Goal: Task Accomplishment & Management: Manage account settings

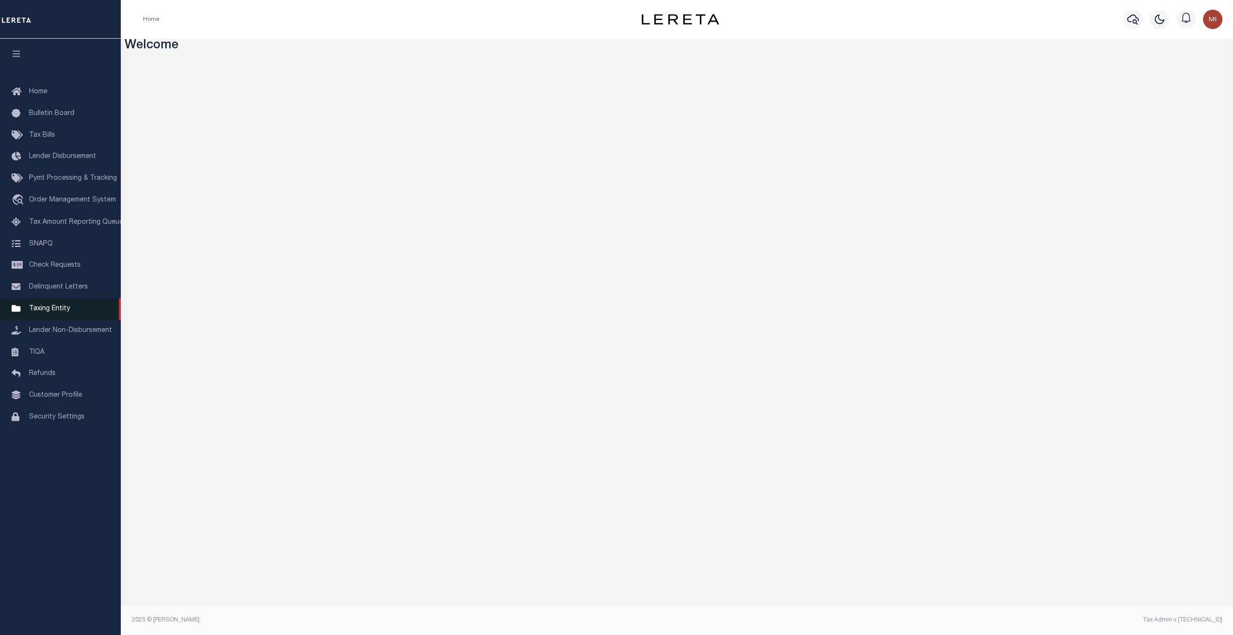
click at [46, 312] on span "Taxing Entity" at bounding box center [49, 308] width 41 height 7
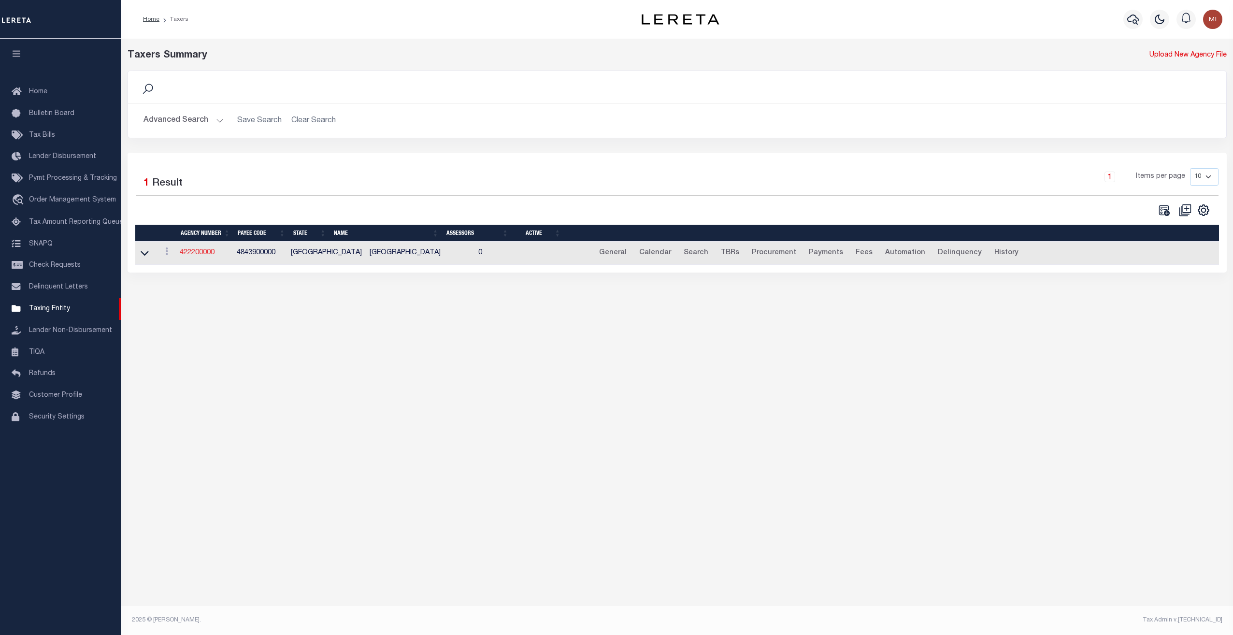
click at [199, 250] on link "422200000" at bounding box center [197, 252] width 35 height 7
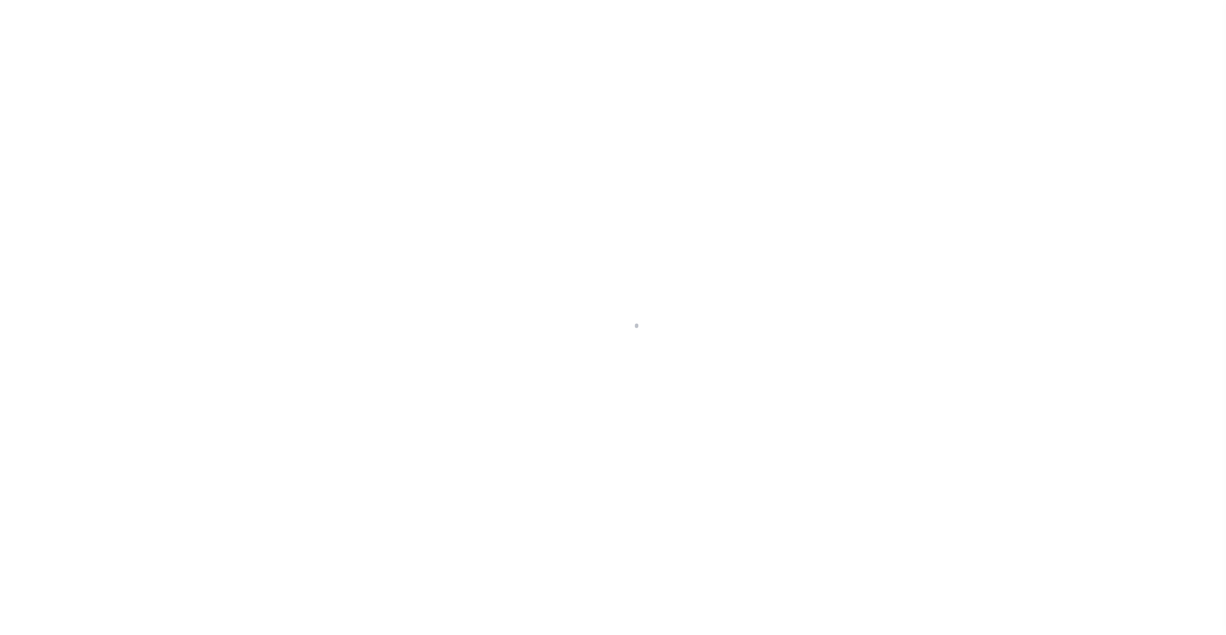
select select
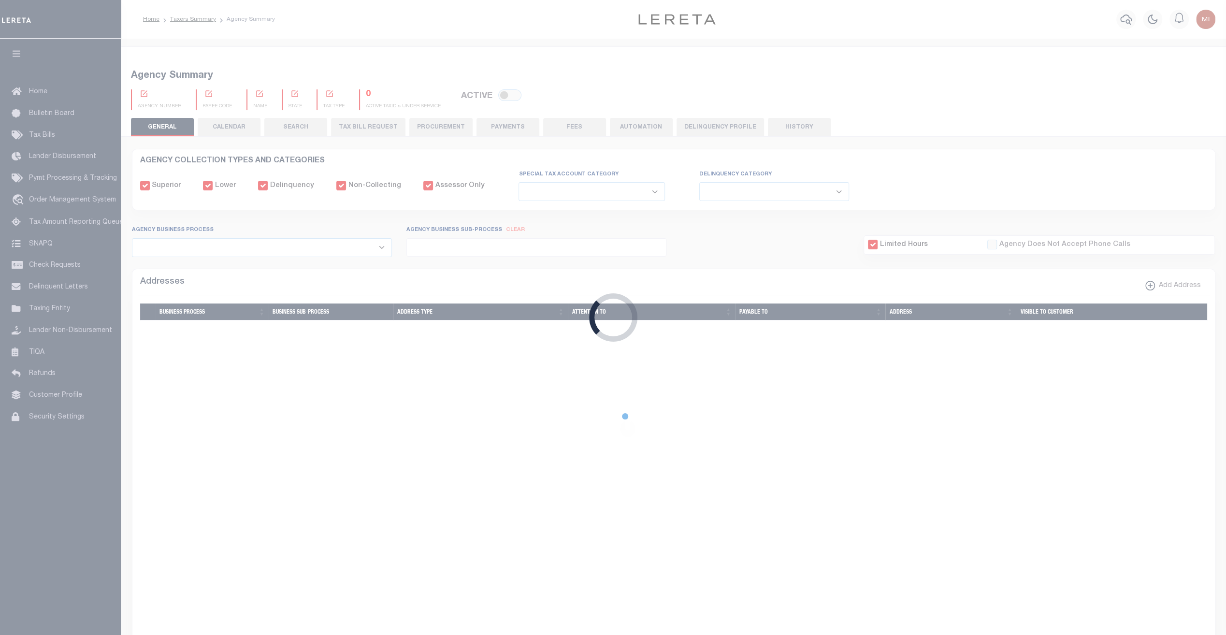
checkbox input "false"
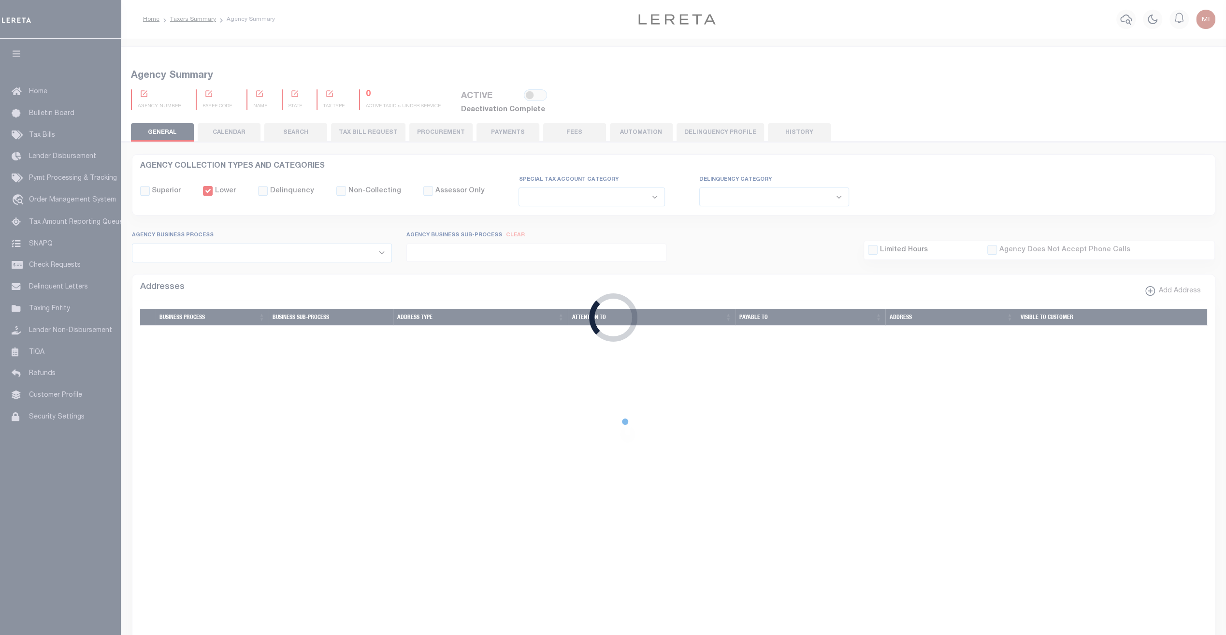
checkbox input "false"
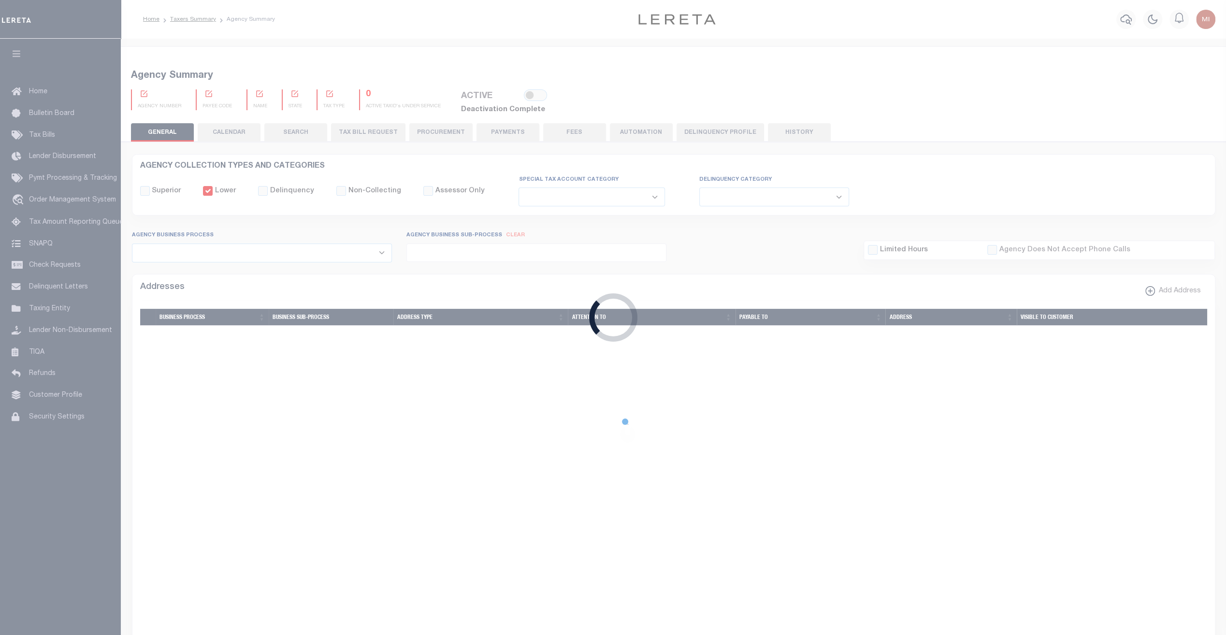
type input "4843900000"
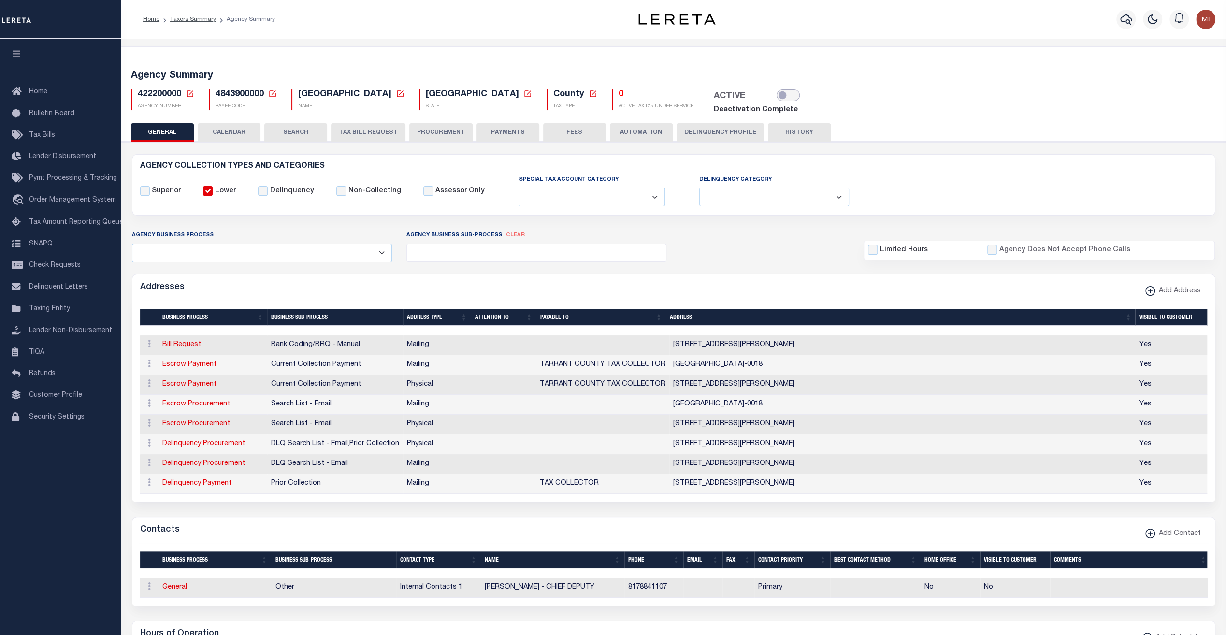
click at [776, 94] on input "checkbox" at bounding box center [787, 95] width 23 height 12
checkbox input "true"
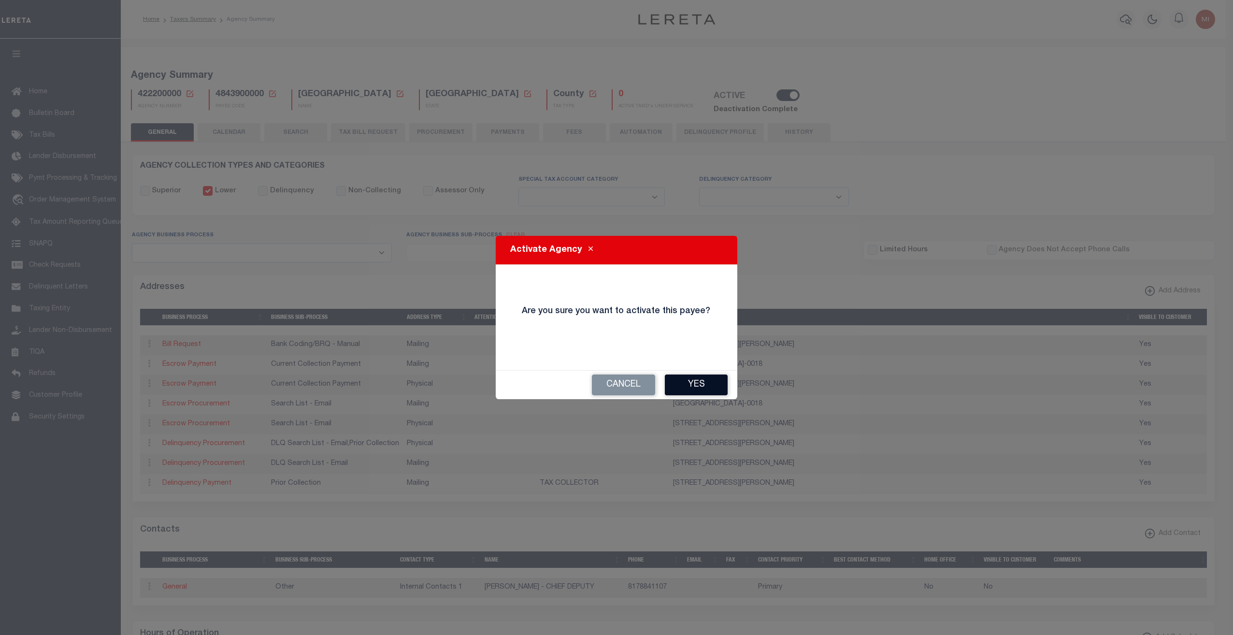
click at [690, 384] on button "Yes" at bounding box center [696, 384] width 63 height 21
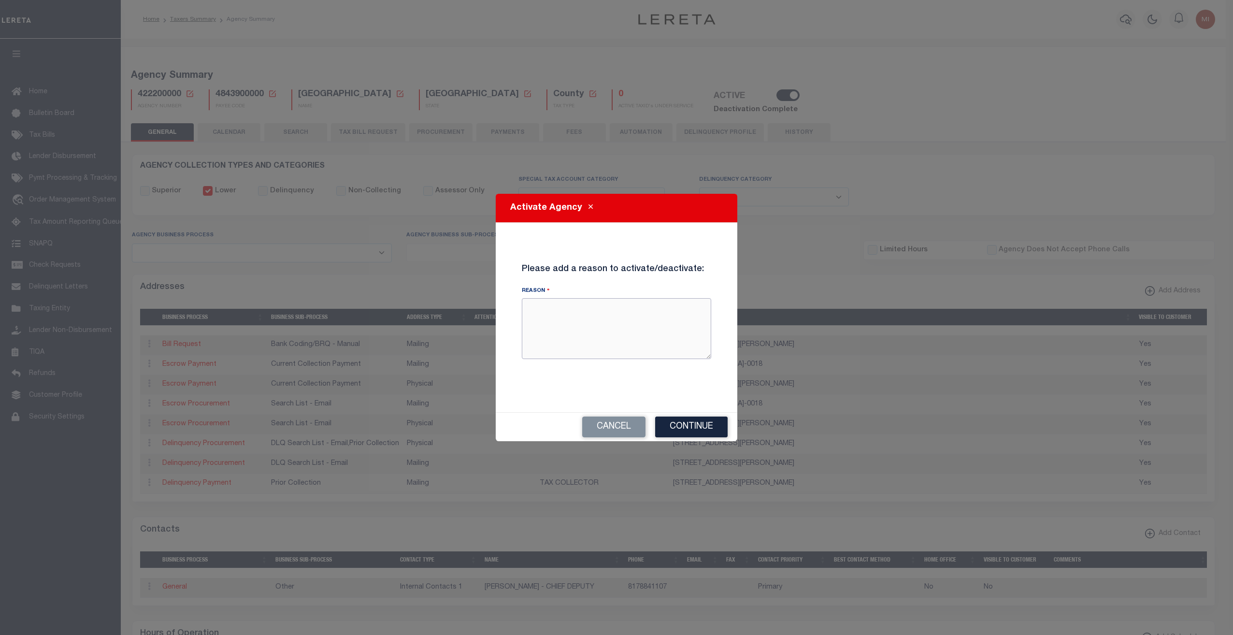
click at [586, 321] on textarea "Reason" at bounding box center [616, 328] width 189 height 61
type textarea "testing"
click at [696, 426] on button "Continue" at bounding box center [691, 426] width 72 height 21
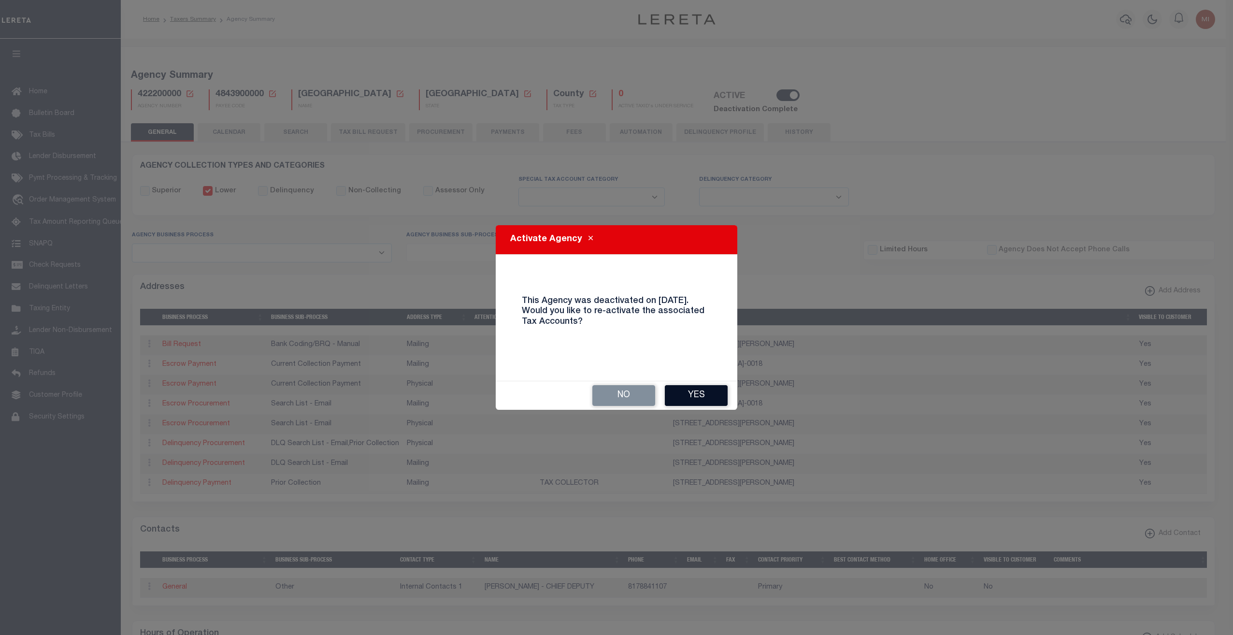
click at [694, 392] on button "Yes" at bounding box center [696, 395] width 63 height 21
